Goal: Check status: Check status

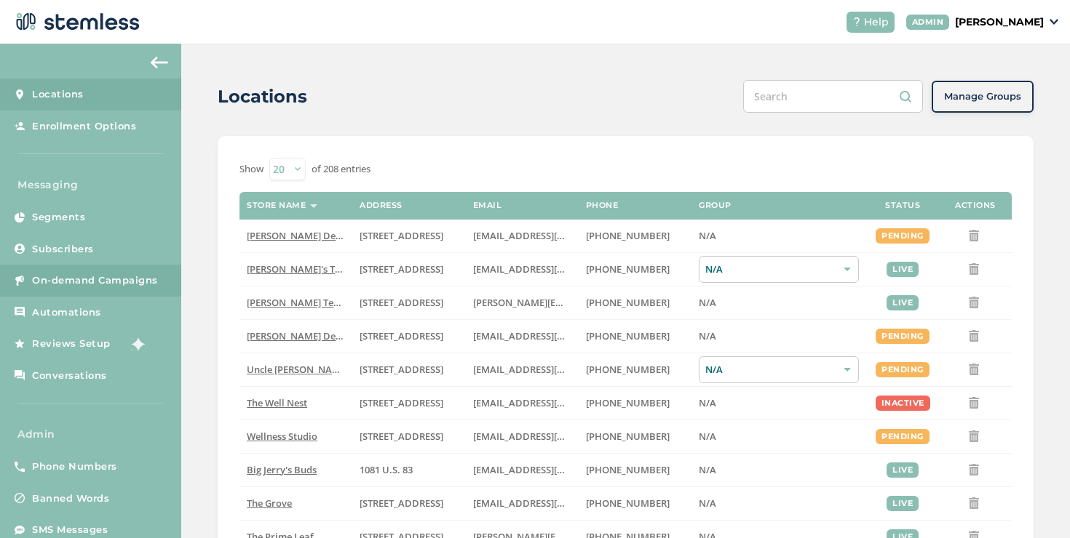
click at [119, 279] on span "On-demand Campaigns" at bounding box center [95, 281] width 126 height 15
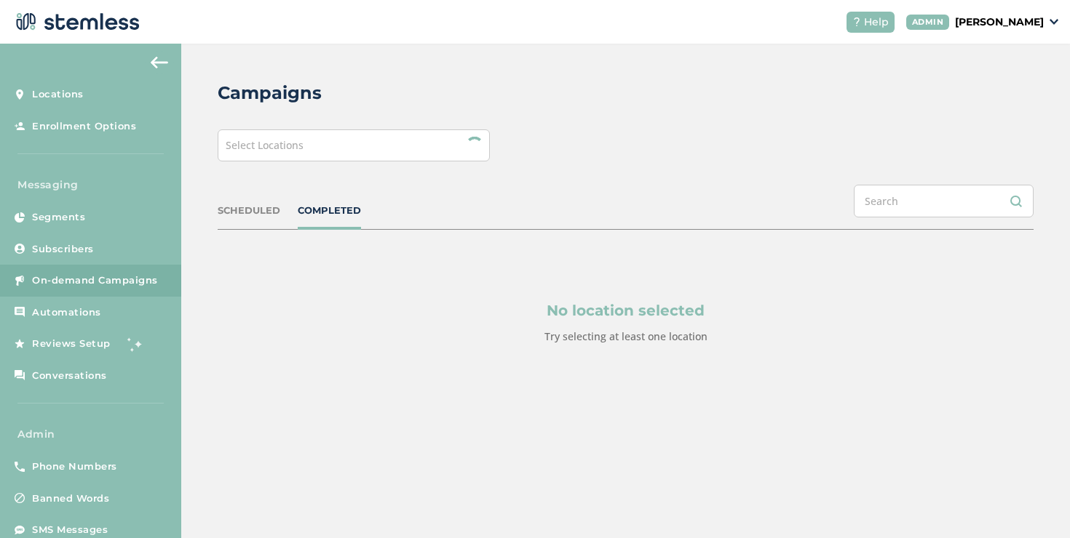
click at [311, 134] on div "Select Locations" at bounding box center [354, 146] width 272 height 32
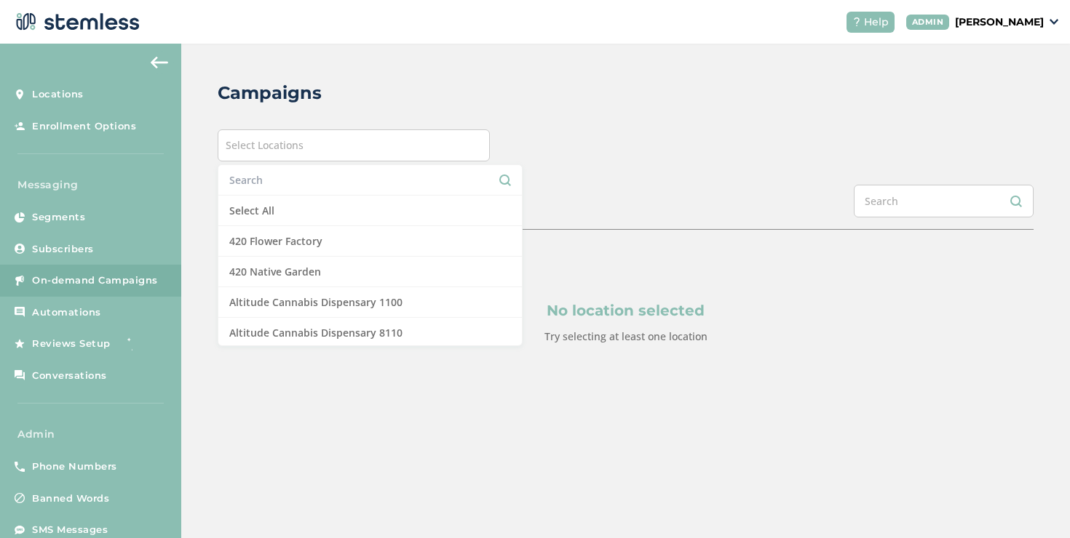
click at [301, 176] on input "text" at bounding box center [370, 179] width 282 height 15
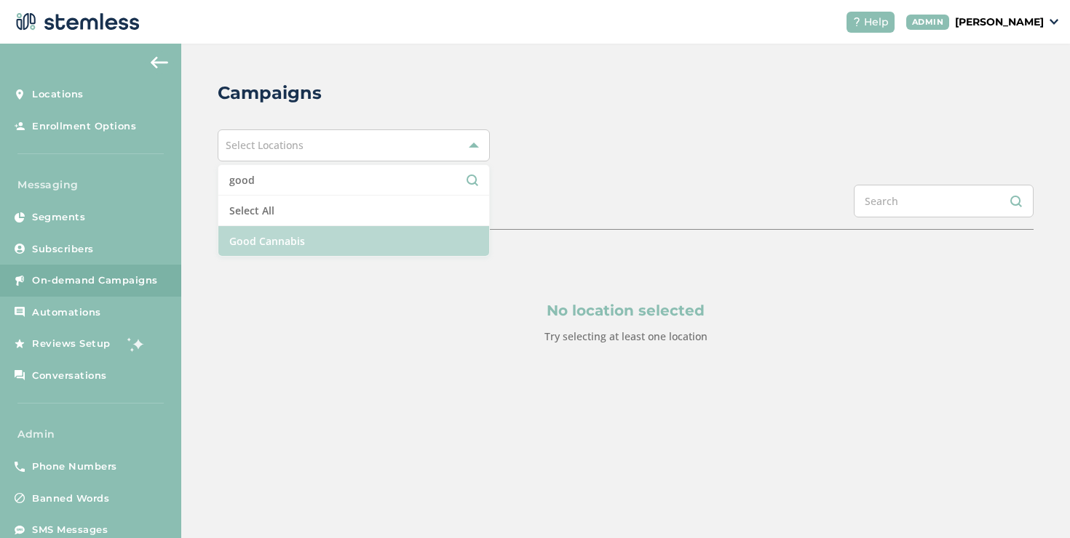
type input "good"
click at [293, 231] on li "Good Cannabis" at bounding box center [353, 241] width 271 height 30
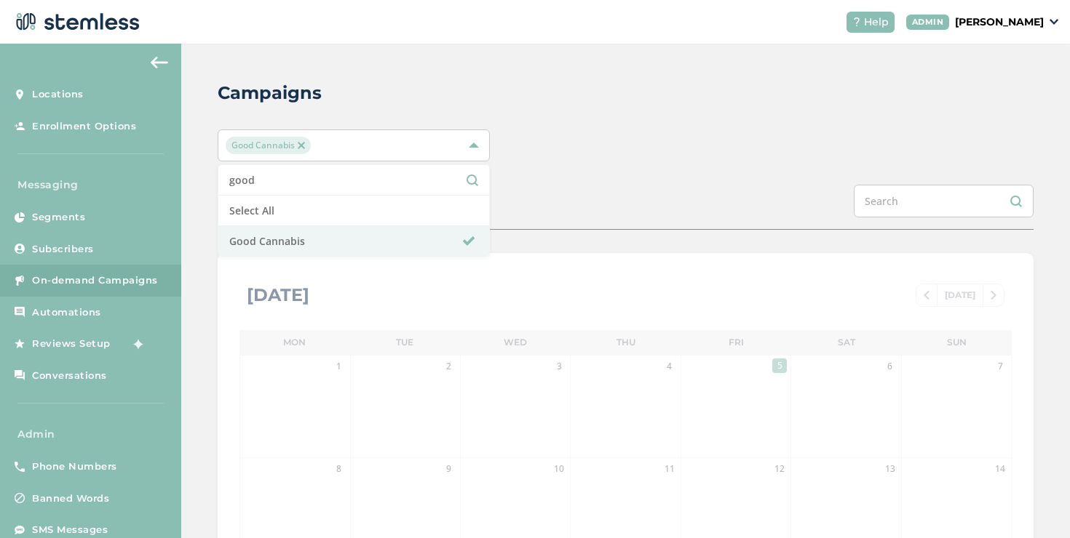
click at [530, 195] on div "SCHEDULED COMPLETED" at bounding box center [626, 207] width 816 height 45
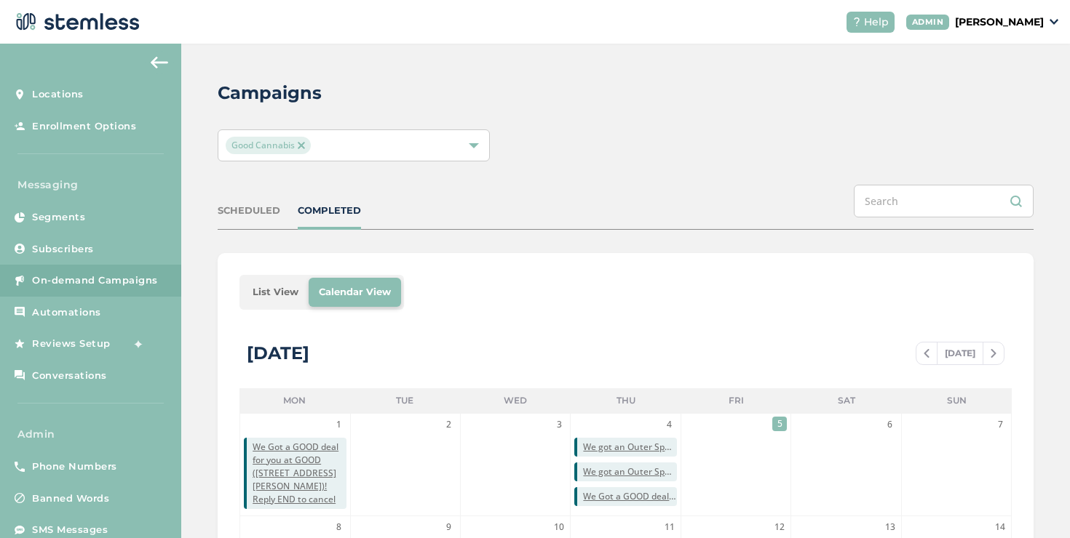
click at [254, 292] on li "List View" at bounding box center [275, 292] width 66 height 29
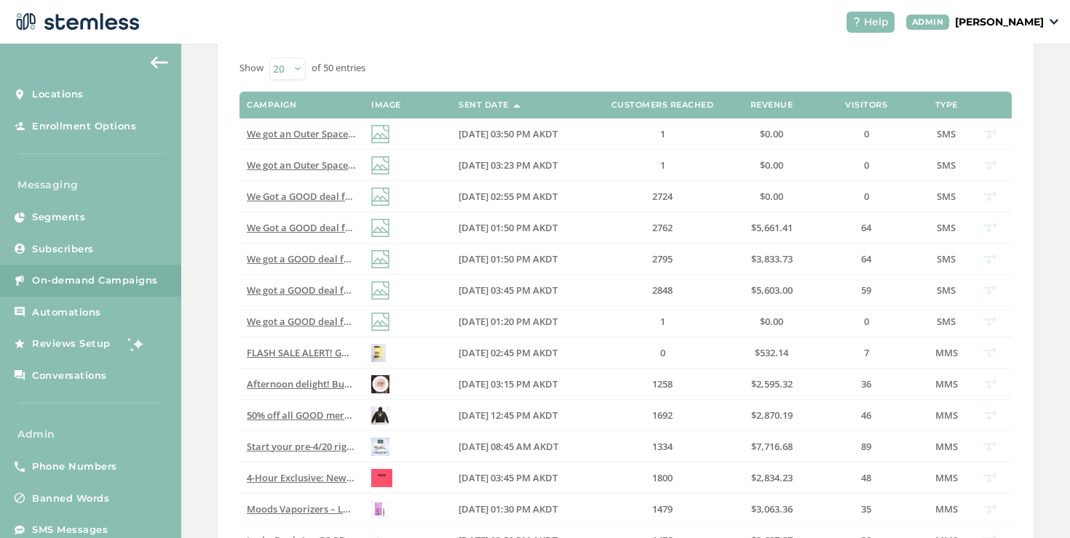
scroll to position [186, 0]
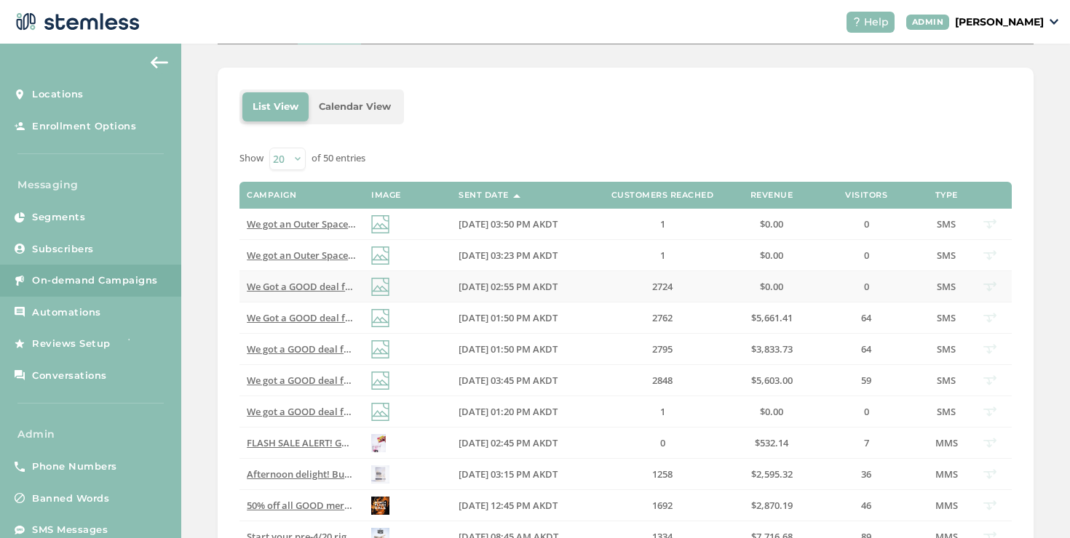
click at [545, 300] on td "[DATE] 02:55 PM AKDT" at bounding box center [520, 286] width 138 height 31
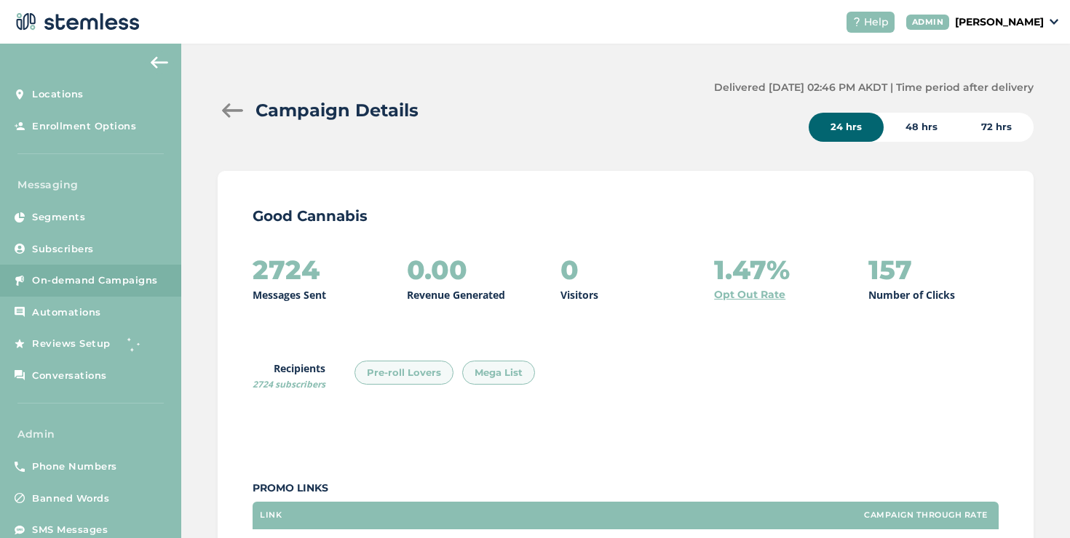
click at [883, 130] on div "48 hrs" at bounding box center [921, 127] width 76 height 29
click at [981, 119] on div "72 hrs" at bounding box center [996, 127] width 74 height 29
click at [218, 104] on div at bounding box center [232, 110] width 29 height 15
